Goal: Task Accomplishment & Management: Manage account settings

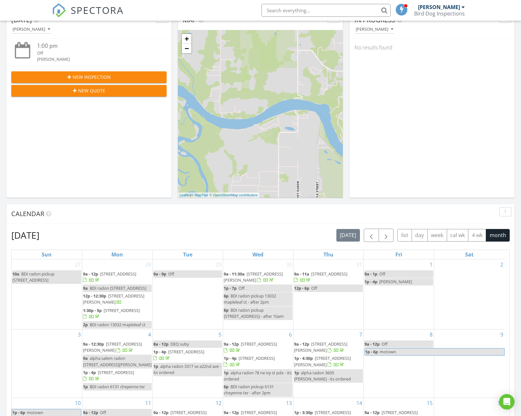
scroll to position [268, 0]
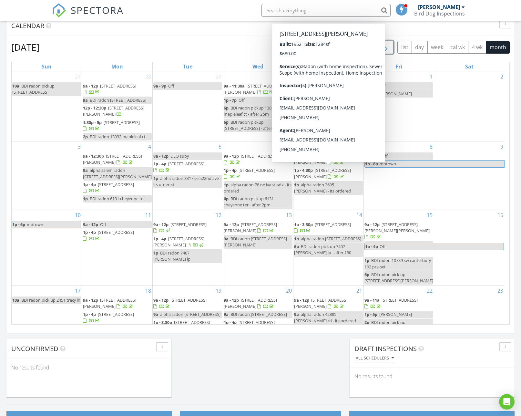
click at [387, 48] on span "button" at bounding box center [386, 48] width 8 height 8
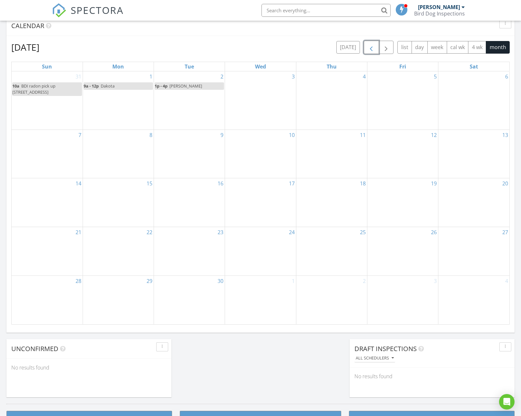
click at [370, 43] on button "button" at bounding box center [371, 47] width 15 height 13
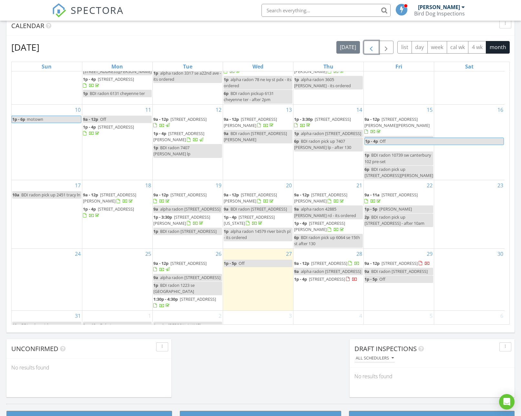
scroll to position [110, 0]
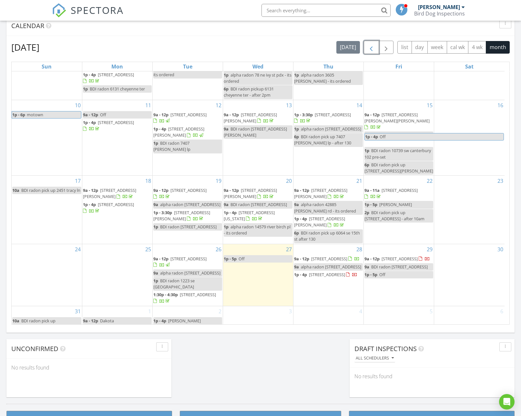
click at [405, 256] on span "2041 5th Ave, West Linn 97068" at bounding box center [399, 259] width 36 height 6
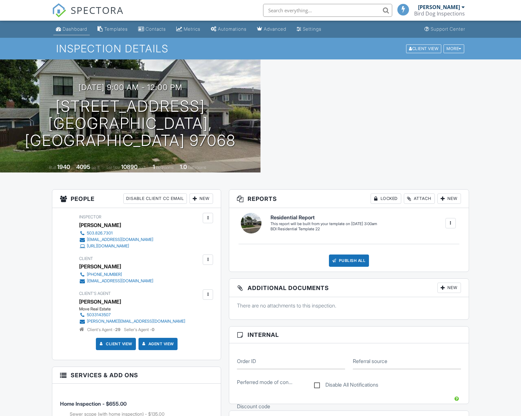
click at [81, 31] on div "Dashboard" at bounding box center [75, 28] width 25 height 5
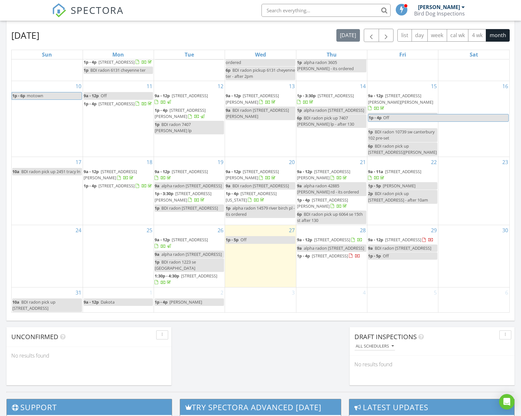
scroll to position [281, 0]
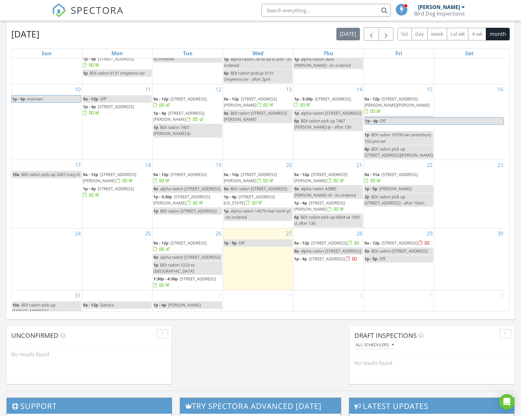
click at [400, 240] on span "2041 5th Ave, West Linn 97068" at bounding box center [399, 243] width 36 height 6
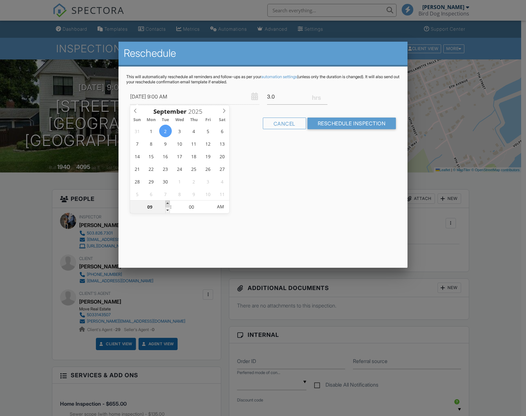
type input "09/02/2025 10:00 AM"
type input "10"
click at [167, 204] on span at bounding box center [167, 203] width 5 height 6
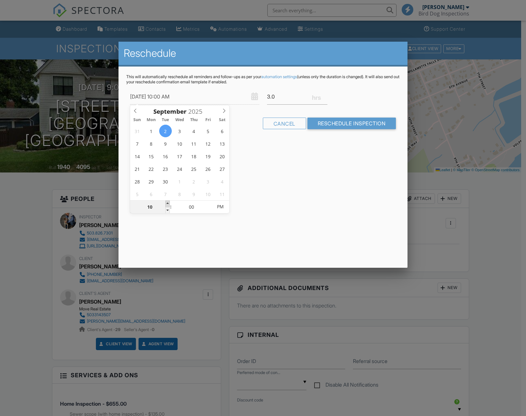
type input "09/02/2025 12:00 PM"
type input "12"
type input "09/02/2025 1:00 PM"
type input "01"
click at [167, 204] on span at bounding box center [167, 203] width 5 height 6
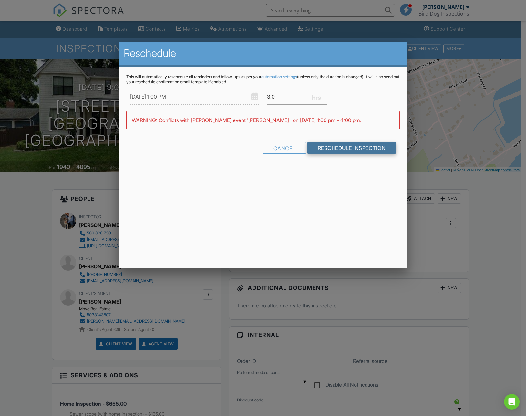
click at [339, 150] on input "Reschedule Inspection" at bounding box center [351, 148] width 89 height 12
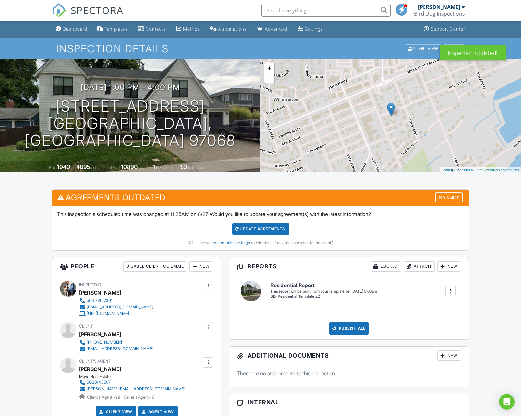
click at [267, 226] on div "Update Agreements" at bounding box center [260, 229] width 56 height 12
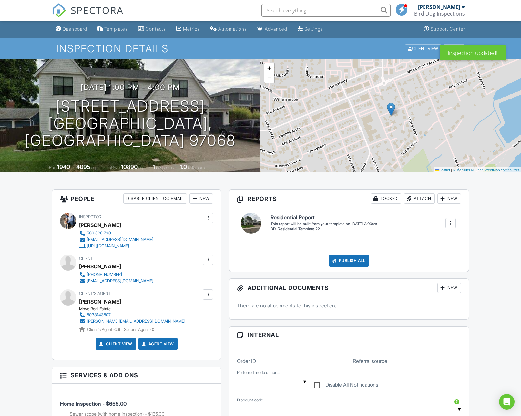
click at [69, 28] on div "Dashboard" at bounding box center [75, 28] width 25 height 5
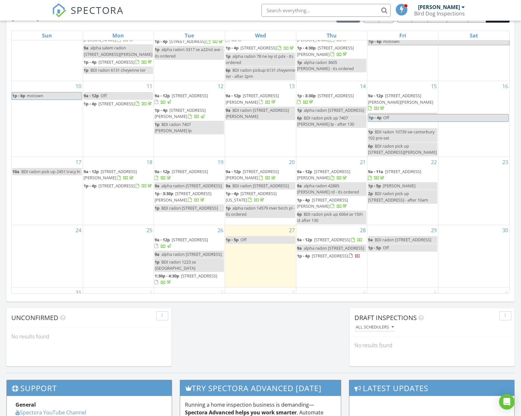
scroll to position [125, 0]
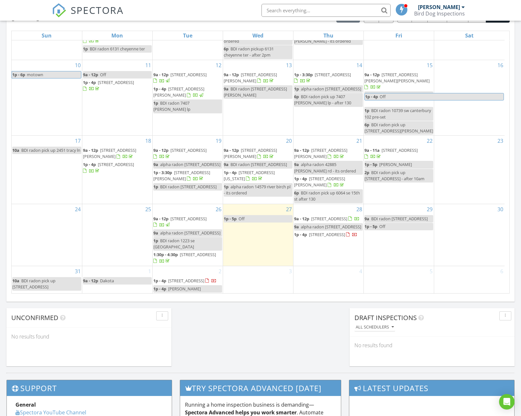
click at [396, 216] on span "BDI radon 2041 5th ave" at bounding box center [399, 219] width 56 height 6
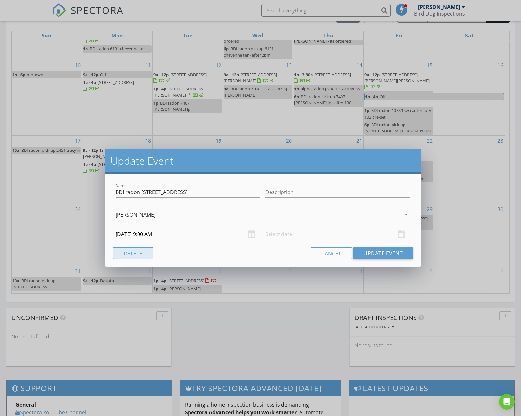
click at [139, 253] on button "Delete" at bounding box center [133, 253] width 40 height 12
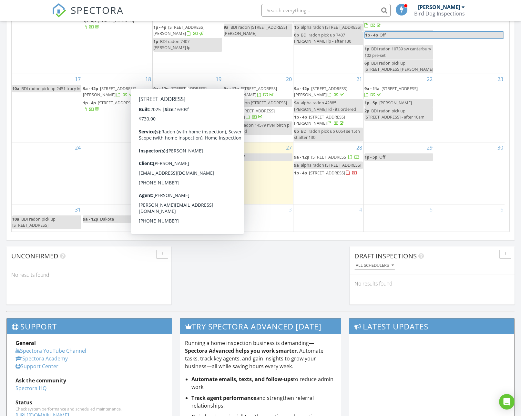
scroll to position [407, 0]
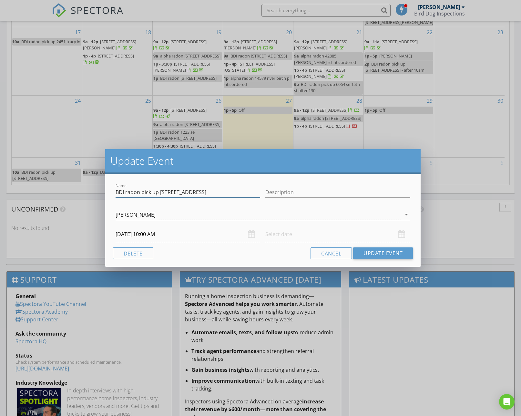
click at [158, 195] on input "BDI radon pick up 2041 5th ave" at bounding box center [188, 192] width 145 height 11
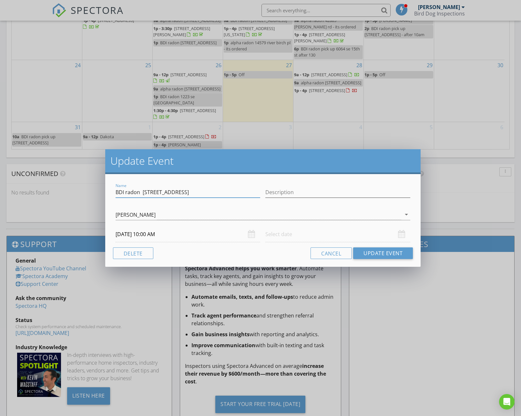
scroll to position [443, 0]
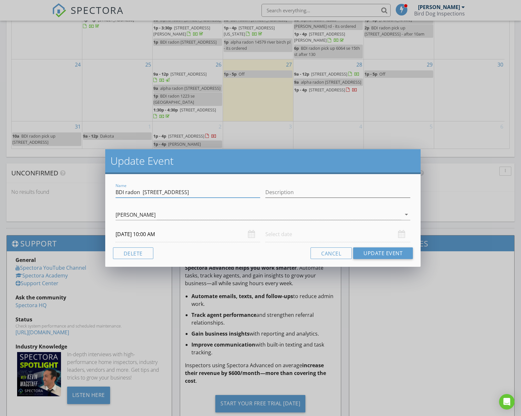
type input "BDI radon 2041 5th ave"
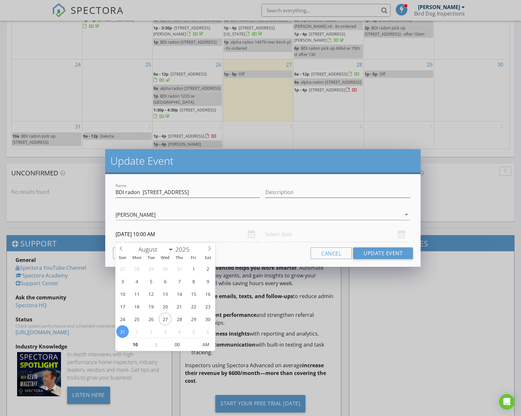
click at [134, 235] on input "08/31/2025 10:00 AM" at bounding box center [188, 234] width 145 height 16
select select "8"
type input "09/02/2025 10:00 AM"
type input "11"
type input "09/02/2025 11:00 AM"
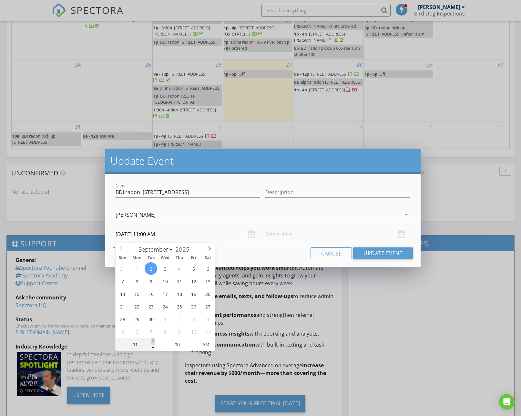
click at [152, 340] on span at bounding box center [153, 341] width 5 height 6
type input "12"
type input "09/02/2025 12:00 PM"
click at [152, 340] on span at bounding box center [153, 341] width 5 height 6
type input "01"
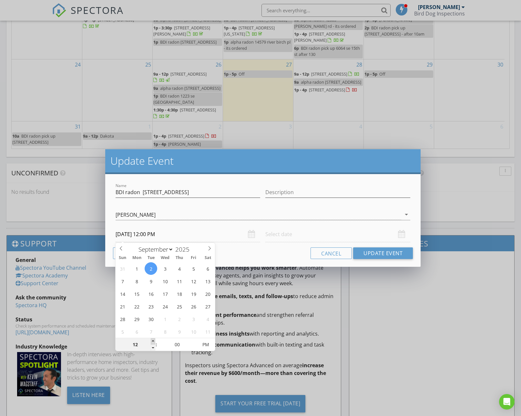
type input "09/02/2025 1:00 PM"
click at [152, 340] on span at bounding box center [153, 341] width 5 height 6
type input "02"
type input "09/02/2025 2:00 PM"
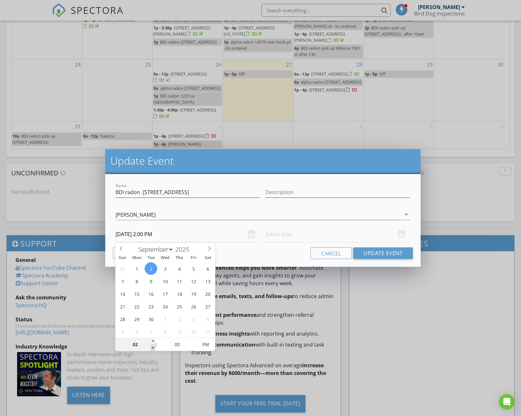
type input "01"
type input "09/02/2025 1:00 PM"
click at [153, 348] on span at bounding box center [153, 347] width 5 height 6
click at [376, 255] on button "Update Event" at bounding box center [383, 253] width 60 height 12
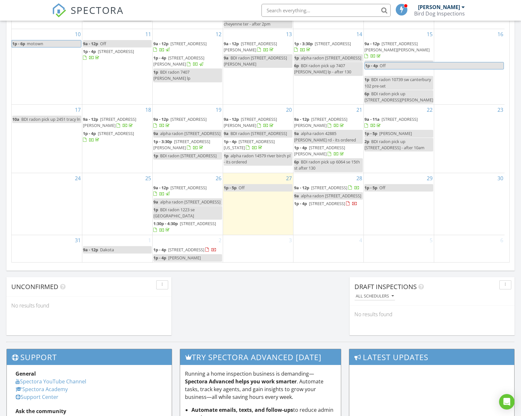
scroll to position [314, 0]
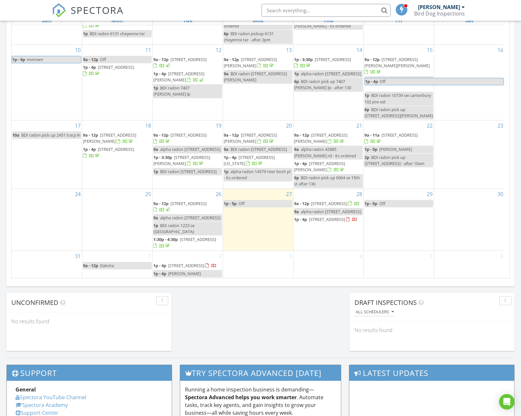
click at [191, 251] on div "2 1p - 4p 2041 5th Ave, West Linn 97068 1p - 4p Brooke" at bounding box center [188, 264] width 70 height 27
click at [187, 233] on link "Event" at bounding box center [186, 234] width 33 height 10
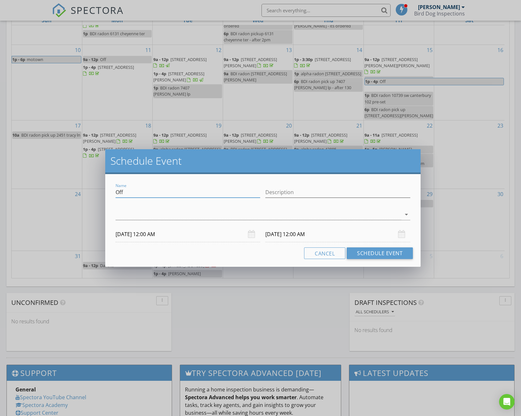
drag, startPoint x: 147, startPoint y: 193, endPoint x: 119, endPoint y: 180, distance: 30.9
click at [86, 192] on div "Schedule Event Name Off Description arrow_drop_down 09/02/2025 12:00 AM 09/03/2…" at bounding box center [260, 208] width 521 height 416
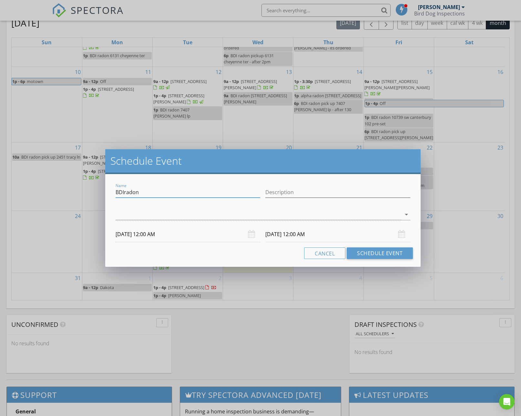
scroll to position [292, 0]
click at [124, 192] on input "BDIradon 2041 5th ave" at bounding box center [188, 192] width 145 height 11
drag, startPoint x: 176, startPoint y: 193, endPoint x: 108, endPoint y: 192, distance: 67.5
click at [108, 192] on div "Name BDI radon 2041 5th ave Description check_box_outline_blank Rick Ebster arr…" at bounding box center [262, 220] width 315 height 93
type input "BDI radon 2041 5th ave"
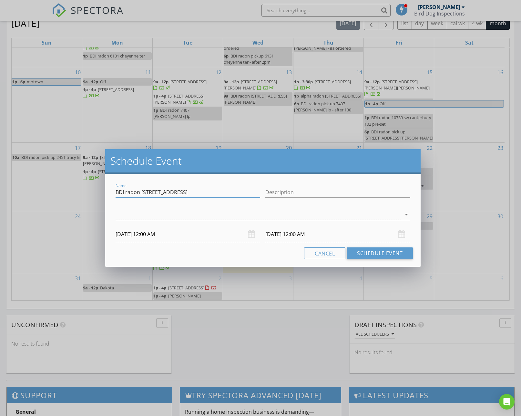
click at [135, 215] on div at bounding box center [259, 214] width 286 height 11
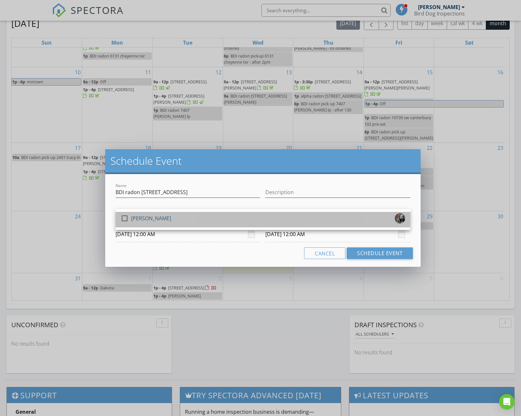
click at [135, 216] on div "[PERSON_NAME]" at bounding box center [151, 218] width 40 height 10
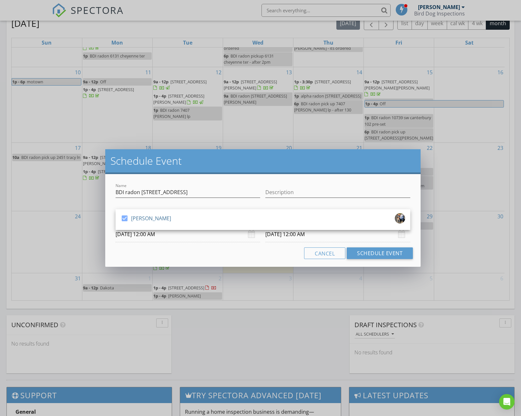
click at [137, 234] on input "09/02/2025 12:00 AM" at bounding box center [188, 234] width 145 height 16
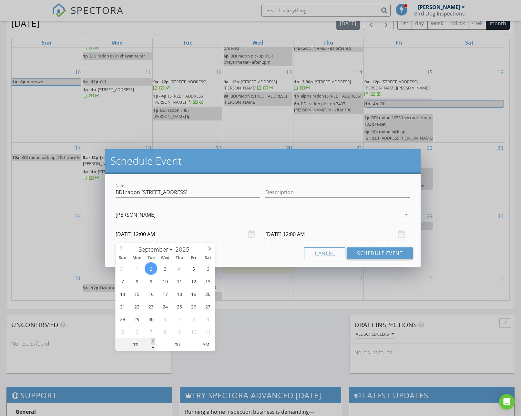
type input "01"
type input "09/02/2025 1:00 AM"
click at [152, 340] on span at bounding box center [153, 341] width 5 height 6
type input "01"
type input "09/03/2025 1:00 AM"
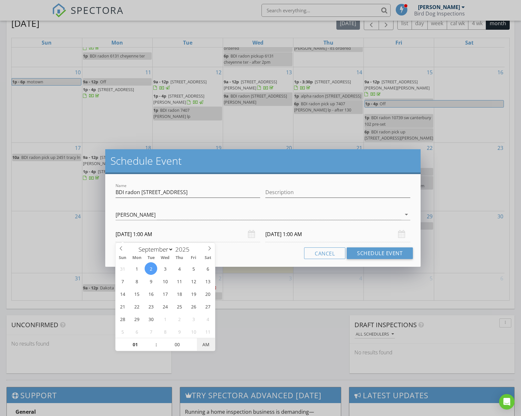
type input "09/02/2025 1:00 PM"
click at [207, 343] on span "AM" at bounding box center [206, 344] width 18 height 13
click at [278, 237] on input "09/03/2025 1:00 PM" at bounding box center [337, 234] width 145 height 16
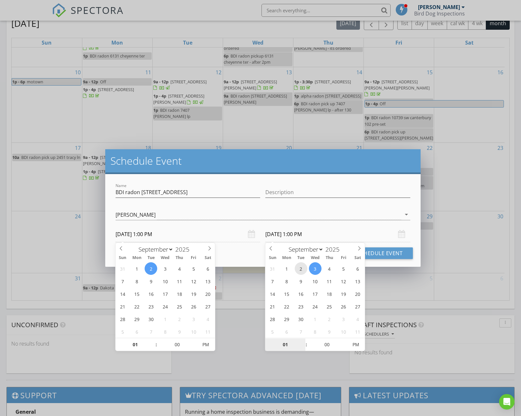
type input "09/02/2025 1:00 PM"
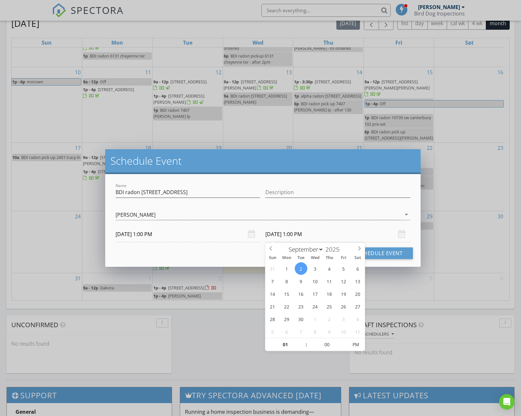
click at [236, 251] on div "Cancel Schedule Event" at bounding box center [263, 253] width 300 height 12
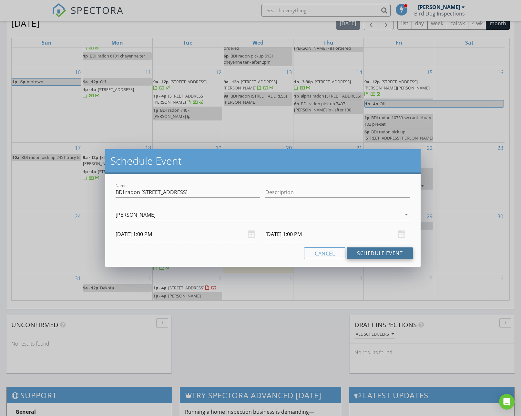
click at [363, 251] on button "Schedule Event" at bounding box center [380, 253] width 66 height 12
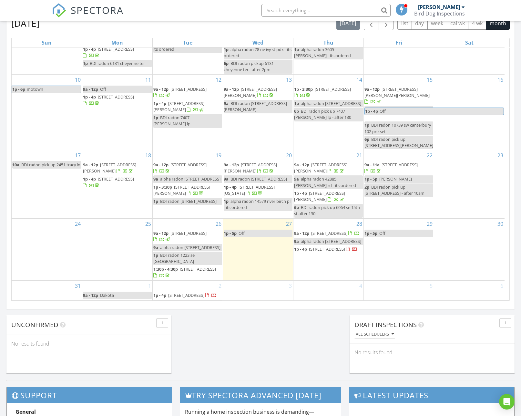
scroll to position [133, 0]
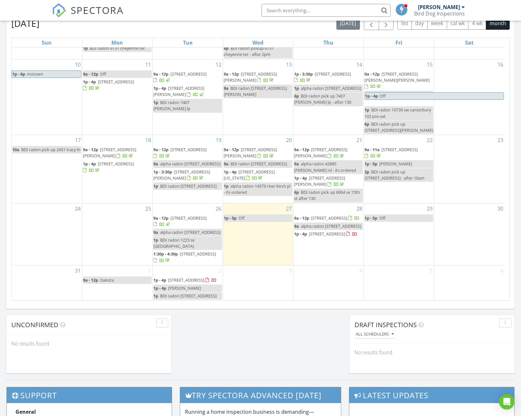
click at [248, 347] on div "Today Rick Ebster 1:00 pm Off Rick Ebster New Inspection New Quote Map + − Leaf…" at bounding box center [260, 85] width 521 height 587
click at [188, 289] on link "1p - 4p Brooke" at bounding box center [187, 287] width 69 height 7
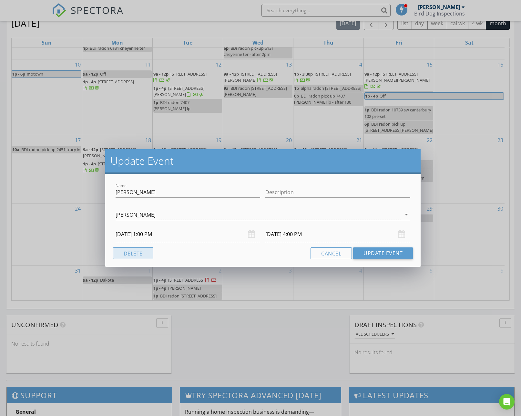
click at [133, 252] on button "Delete" at bounding box center [133, 253] width 40 height 12
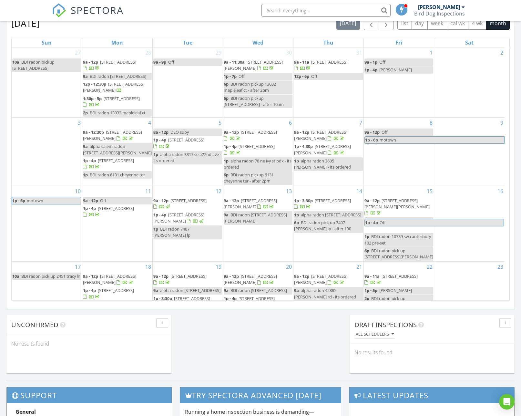
scroll to position [125, 0]
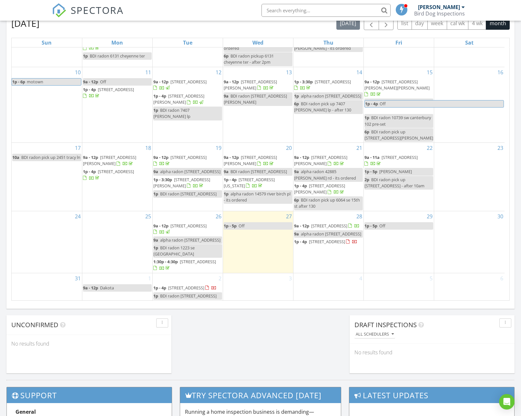
click at [332, 283] on div "4" at bounding box center [328, 286] width 70 height 27
click at [327, 264] on link "Event" at bounding box center [327, 267] width 33 height 10
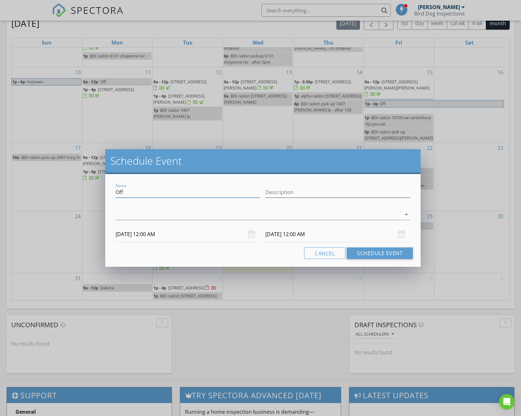
drag, startPoint x: 143, startPoint y: 196, endPoint x: 96, endPoint y: 192, distance: 46.6
click at [96, 192] on div "Schedule Event Name Off Description arrow_drop_down 09/04/2025 12:00 AM 09/05/2…" at bounding box center [260, 208] width 521 height 416
paste input "BDI radon 2041 5th ave"
click at [141, 192] on input "BDI radon 2041 5th ave" at bounding box center [188, 192] width 145 height 11
click at [204, 192] on input "BDI radon pick up 2041 5th ave" at bounding box center [188, 192] width 145 height 11
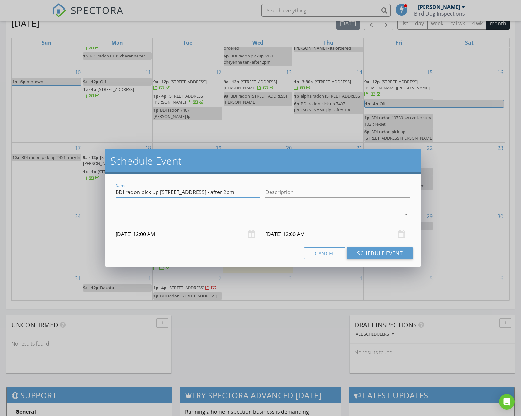
type input "BDI radon pick up 2041 5th ave - after 2pm"
click at [141, 212] on div at bounding box center [259, 214] width 286 height 11
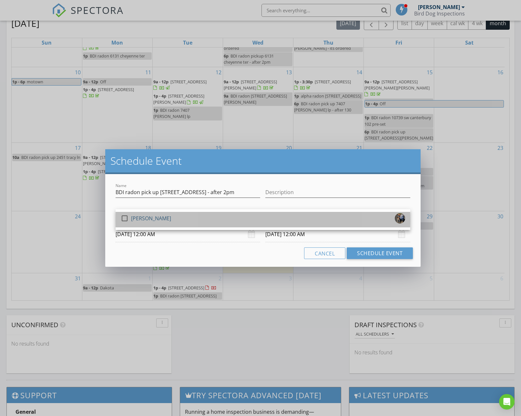
click at [139, 220] on div "[PERSON_NAME]" at bounding box center [151, 218] width 40 height 10
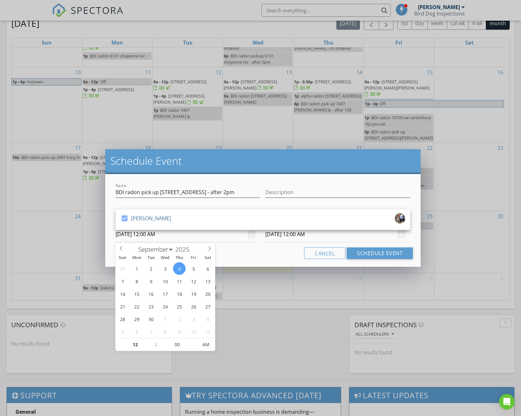
click at [138, 235] on input "09/04/2025 12:00 AM" at bounding box center [188, 234] width 145 height 16
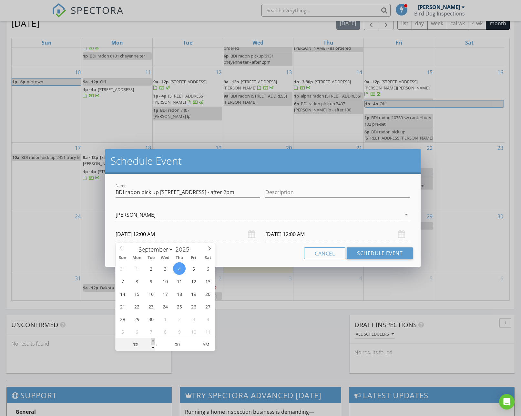
type input "01"
type input "09/04/2025 1:00 AM"
click at [153, 339] on span at bounding box center [153, 341] width 5 height 6
type input "02"
type input "09/04/2025 2:00 AM"
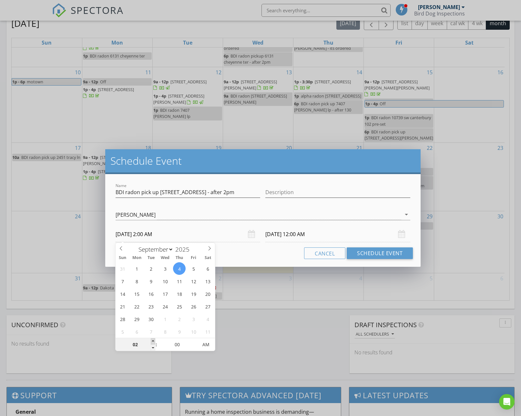
click at [153, 339] on span at bounding box center [153, 341] width 5 height 6
type input "03"
type input "09/04/2025 3:00 AM"
click at [153, 339] on span at bounding box center [153, 341] width 5 height 6
type input "04"
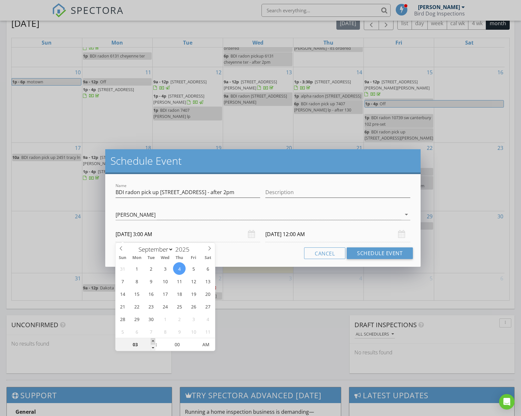
type input "09/04/2025 4:00 AM"
click at [153, 340] on span at bounding box center [153, 341] width 5 height 6
type input "05"
type input "09/04/2025 5:00 AM"
click at [153, 340] on span at bounding box center [153, 341] width 5 height 6
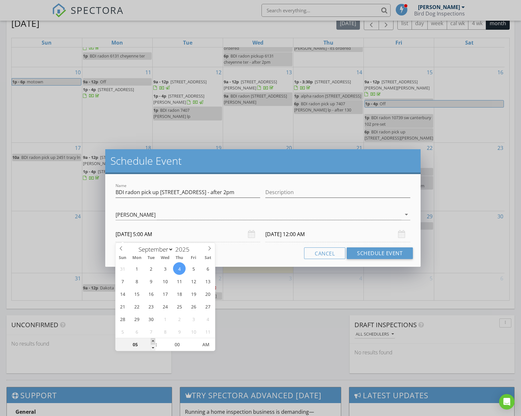
type input "06"
type input "09/04/2025 6:00 AM"
click at [153, 340] on span at bounding box center [153, 341] width 5 height 6
type input "07"
type input "09/04/2025 7:00 AM"
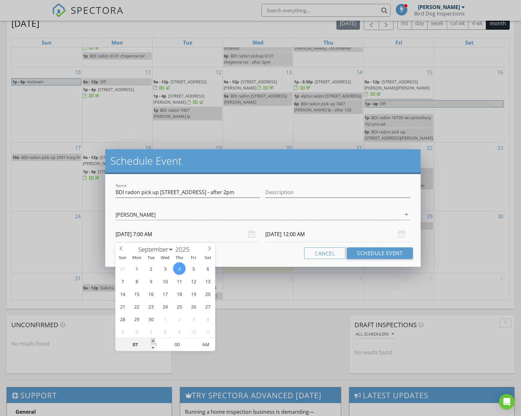
click at [153, 340] on span at bounding box center [153, 341] width 5 height 6
type input "09/05/2025 7:00 AM"
type input "09/04/2025 7:00 PM"
click at [204, 342] on span "PM" at bounding box center [206, 344] width 18 height 13
click at [283, 235] on input "09/05/2025 7:00 PM" at bounding box center [337, 234] width 145 height 16
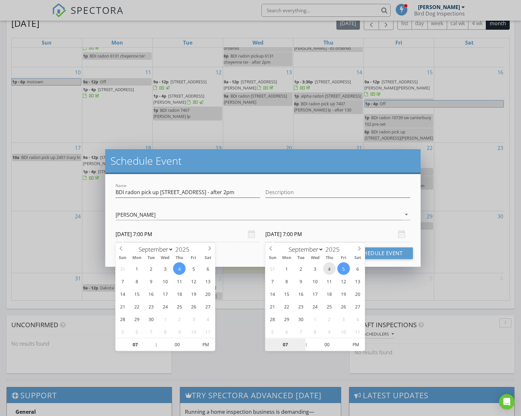
type input "09/04/2025 7:00 PM"
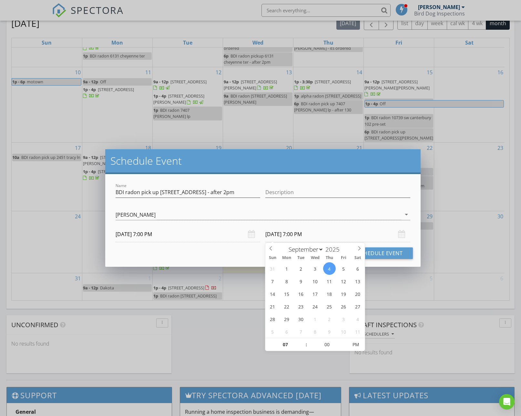
click at [216, 252] on div "Cancel Schedule Event" at bounding box center [263, 253] width 300 height 12
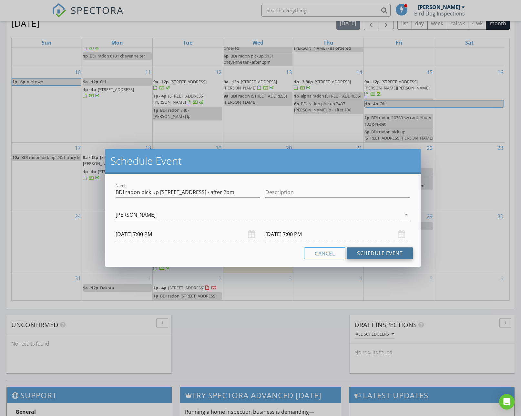
click at [367, 250] on button "Schedule Event" at bounding box center [380, 253] width 66 height 12
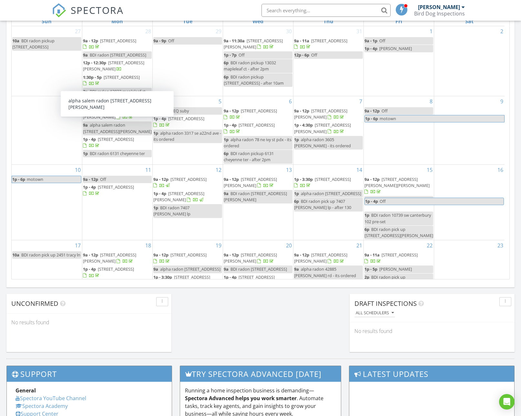
scroll to position [0, 0]
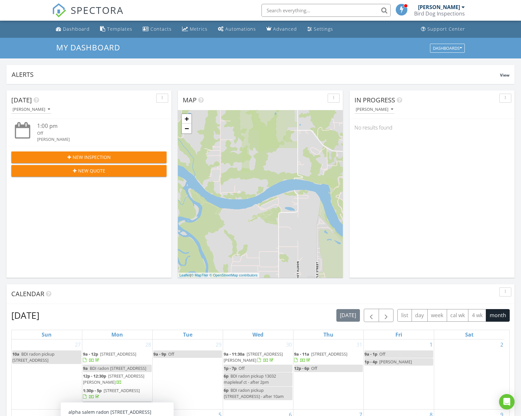
click at [461, 8] on div at bounding box center [462, 7] width 3 height 5
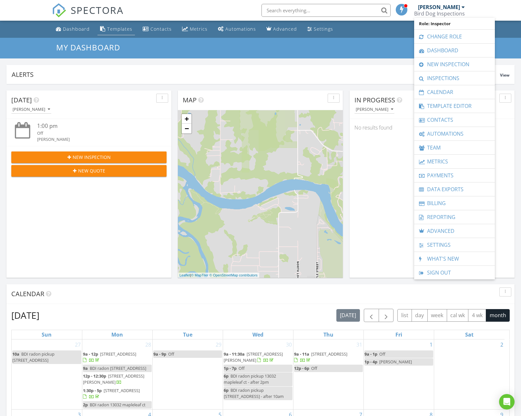
click at [117, 27] on div "Templates" at bounding box center [119, 29] width 25 height 6
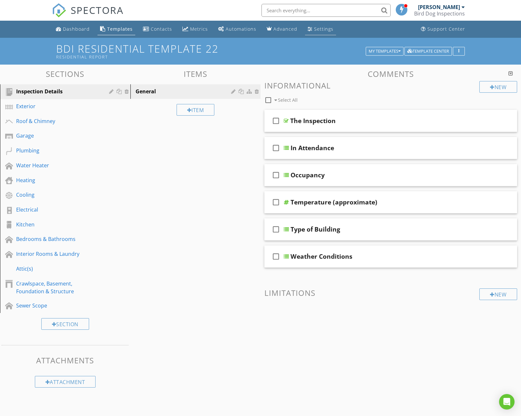
click at [317, 27] on div "Settings" at bounding box center [323, 29] width 19 height 6
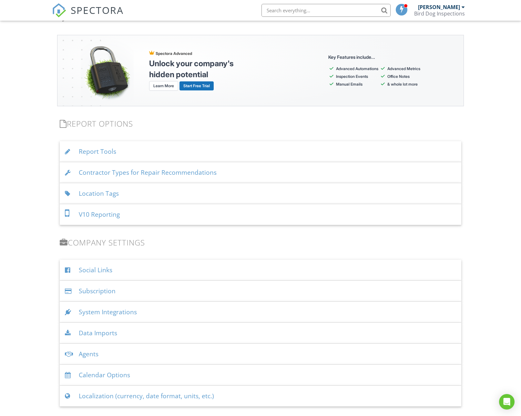
scroll to position [605, 0]
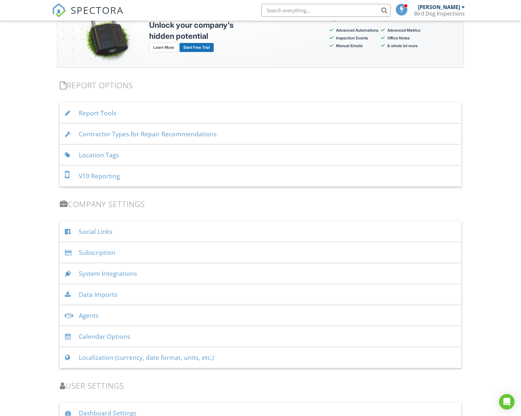
click at [189, 159] on div "Location Tags" at bounding box center [260, 155] width 401 height 21
